Goal: Information Seeking & Learning: Learn about a topic

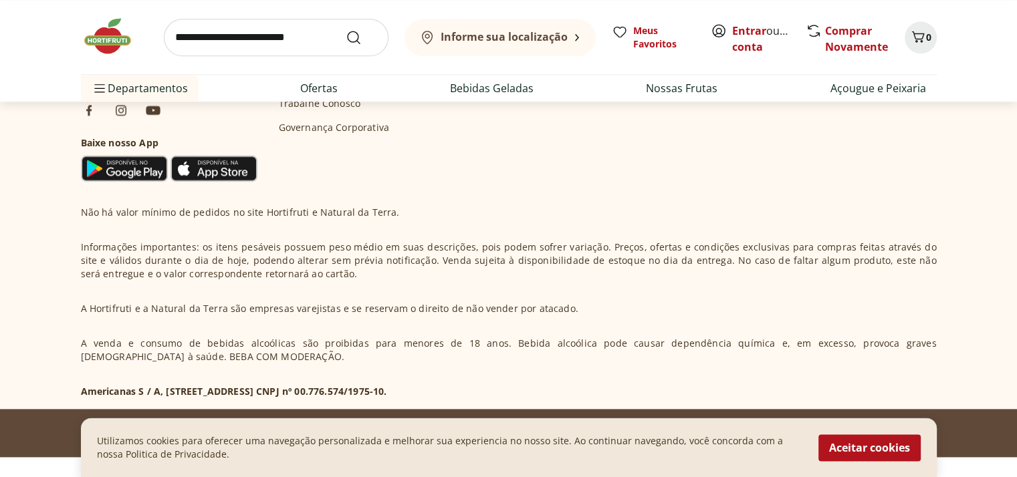
scroll to position [1594, 0]
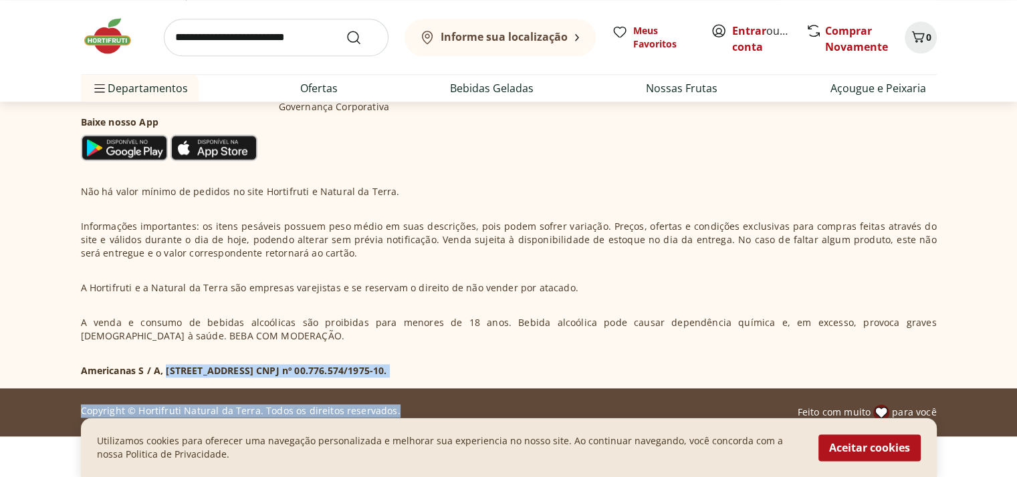
drag, startPoint x: 164, startPoint y: 351, endPoint x: 540, endPoint y: 371, distance: 376.3
click at [541, 371] on footer "Hortifruti é o seu vizinho especialista em produtos frescos e naturais. Nas nos…" at bounding box center [508, 178] width 1017 height 515
copy footer "Rua Marques de Abrantes, 192, Bloco 1, Loja A. CNPJ nº 00.776.574/1975-10. Copy…"
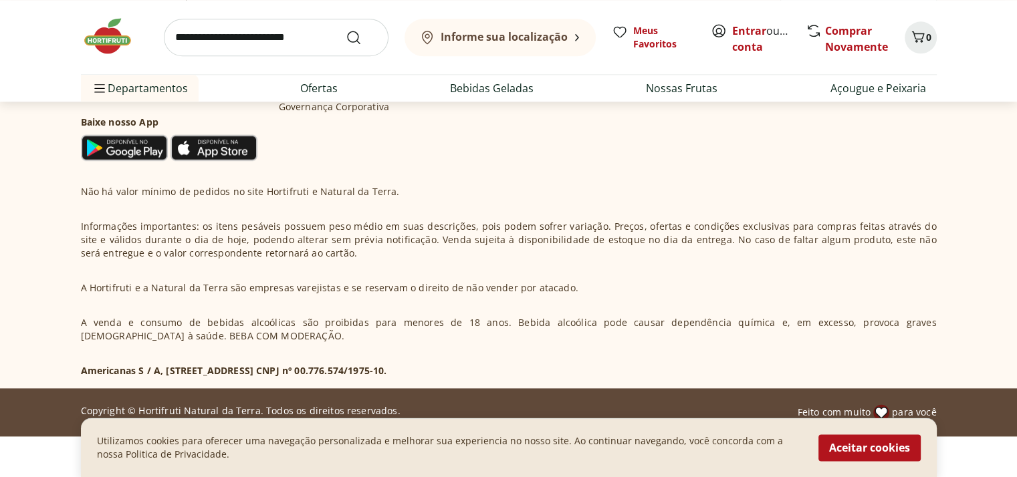
click at [408, 316] on p "A venda e consumo de bebidas alcoólicas são proibidas para menores de 18 anos. …" at bounding box center [509, 329] width 856 height 27
drag, startPoint x: 166, startPoint y: 350, endPoint x: 516, endPoint y: 342, distance: 350.4
click at [516, 342] on div "Não há valor mínimo de pedidos no site Hortifruti e Natural da Terra. Informaçõ…" at bounding box center [509, 281] width 856 height 193
copy p "Rua Marques de Abrantes, 192, Bloco 1, Loja A. CNPJ nº 00.776.574/1975-10"
